Goal: Navigation & Orientation: Find specific page/section

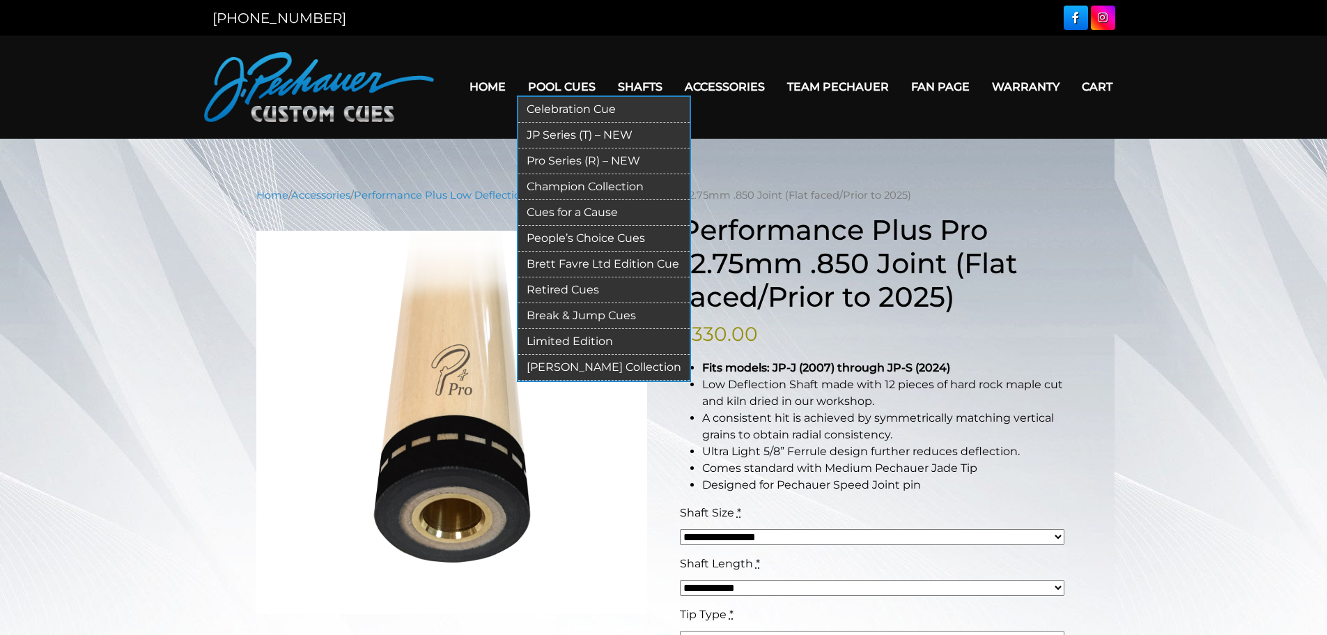
click at [561, 188] on link "Champion Collection" at bounding box center [603, 187] width 171 height 26
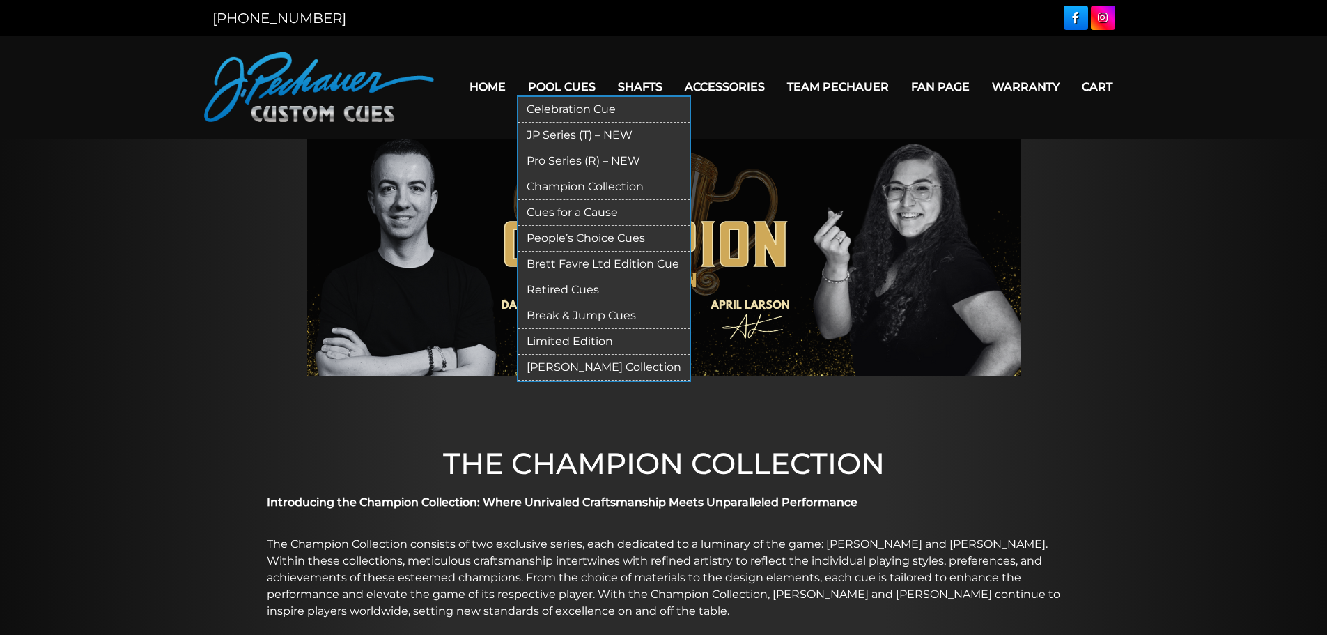
click at [581, 366] on link "[PERSON_NAME] Collection" at bounding box center [603, 368] width 171 height 26
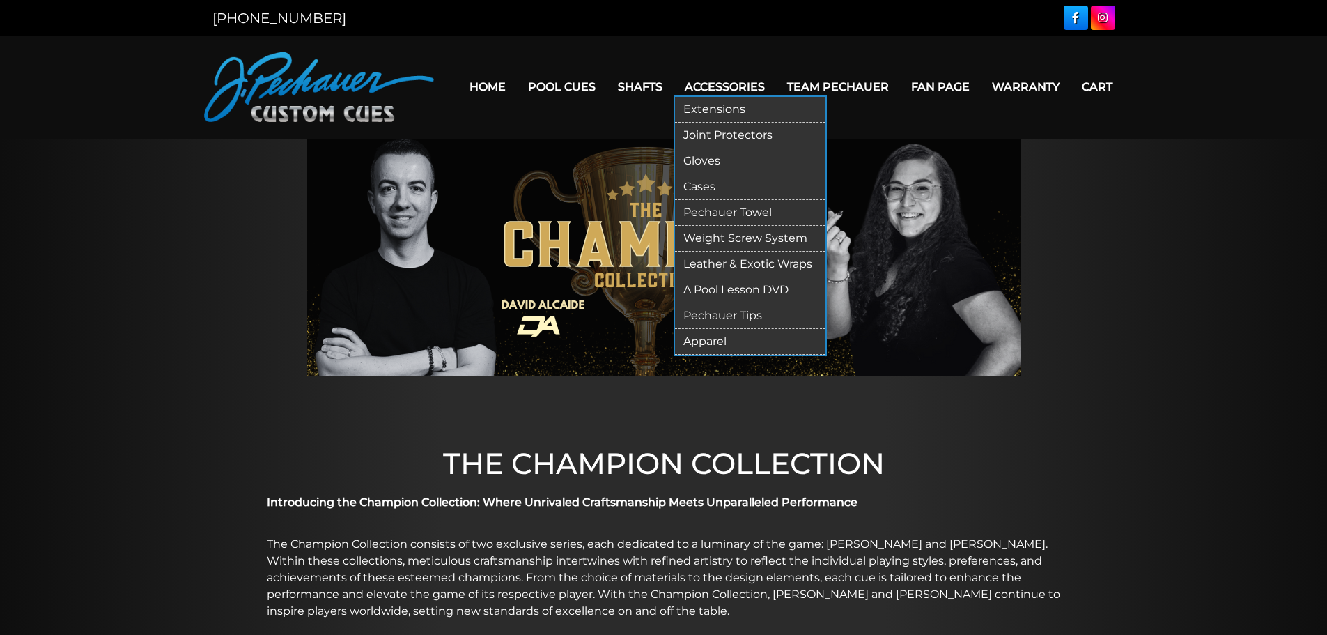
click at [718, 107] on link "Extensions" at bounding box center [750, 110] width 150 height 26
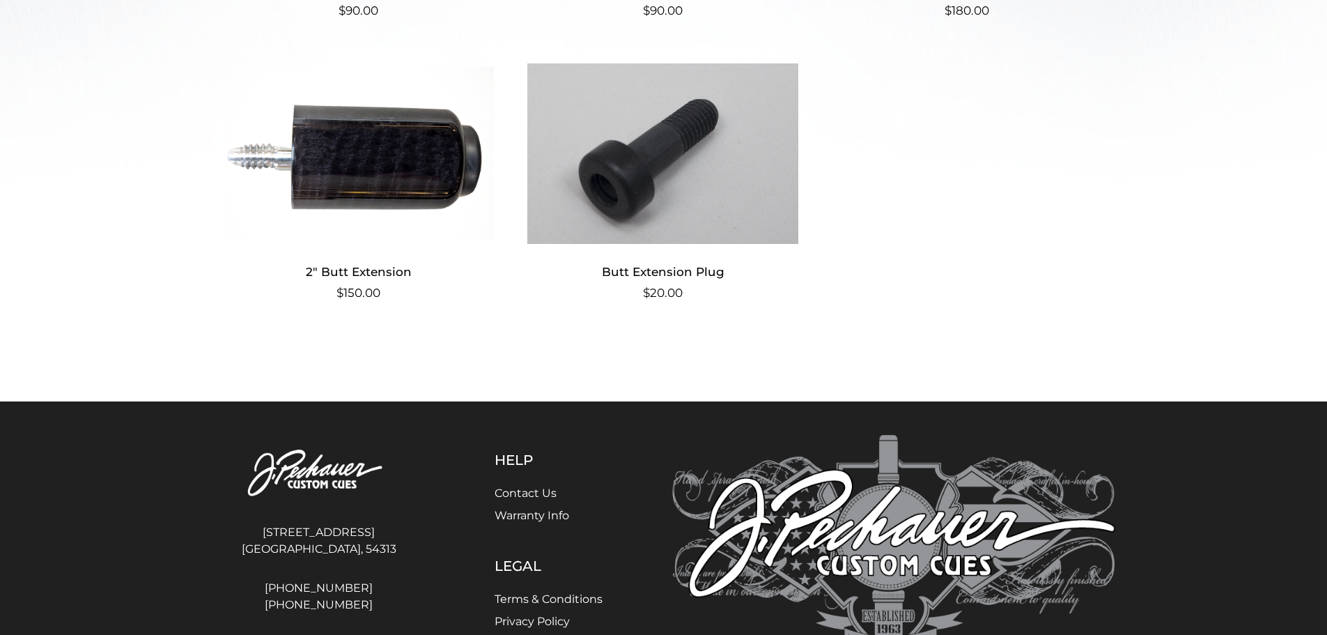
scroll to position [627, 0]
